Goal: Information Seeking & Learning: Find specific fact

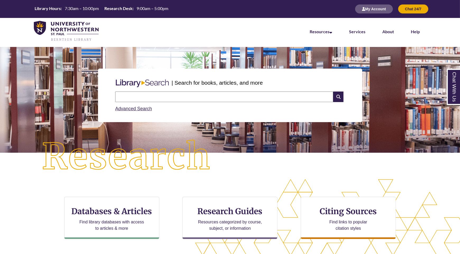
click at [180, 95] on input "text" at bounding box center [224, 97] width 218 height 11
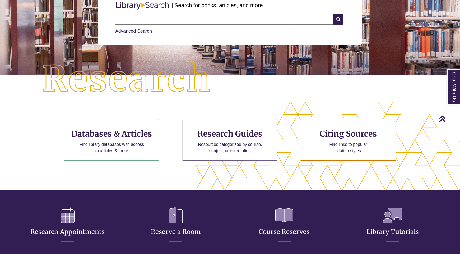
scroll to position [78, 0]
type input "*"
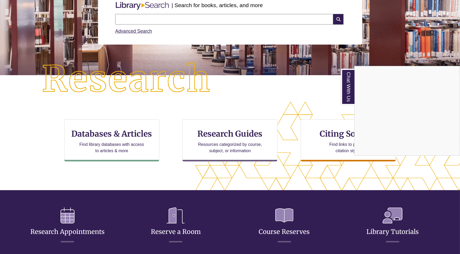
click at [167, 17] on div "Chat With Us" at bounding box center [230, 127] width 460 height 254
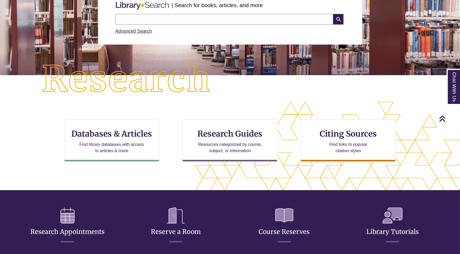
click at [166, 19] on input "text" at bounding box center [224, 19] width 218 height 11
type input "**********"
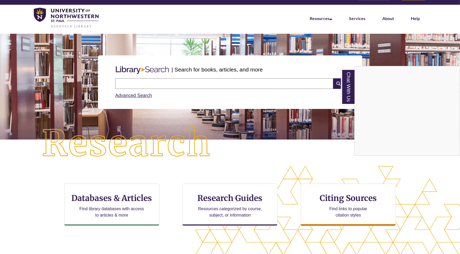
scroll to position [13, 0]
click at [241, 88] on div "Chat With Us" at bounding box center [230, 127] width 460 height 254
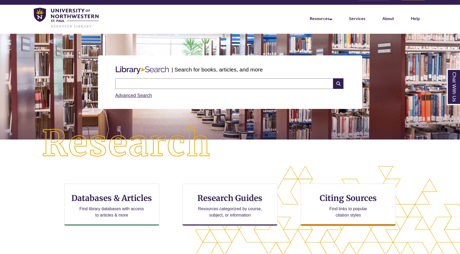
click at [246, 83] on input "text" at bounding box center [224, 83] width 218 height 11
click at [327, 82] on input "text" at bounding box center [224, 83] width 218 height 11
click at [337, 83] on icon at bounding box center [338, 83] width 10 height 11
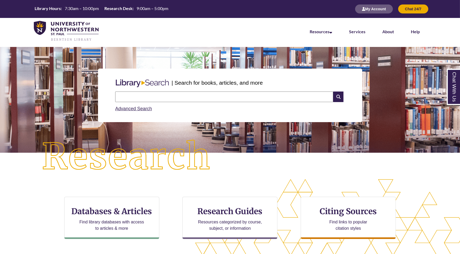
click at [202, 94] on input "text" at bounding box center [224, 97] width 218 height 11
click at [220, 88] on div "| Search for books, articles, and more" at bounding box center [230, 82] width 234 height 13
click at [369, 7] on button "My Account" at bounding box center [374, 8] width 38 height 9
